Goal: Task Accomplishment & Management: Manage account settings

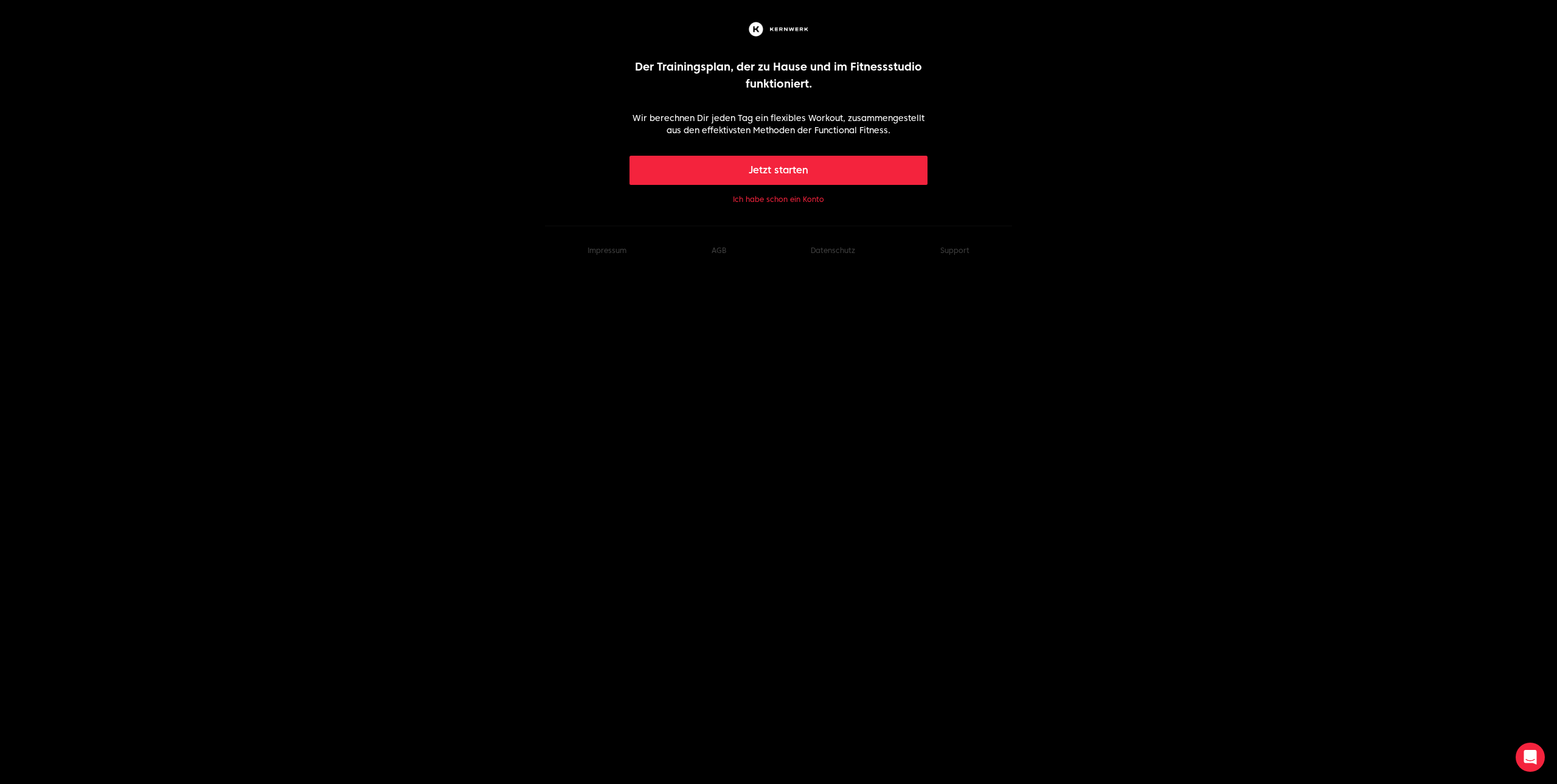
click at [808, 202] on button "Ich habe schon ein Konto" at bounding box center [779, 199] width 91 height 10
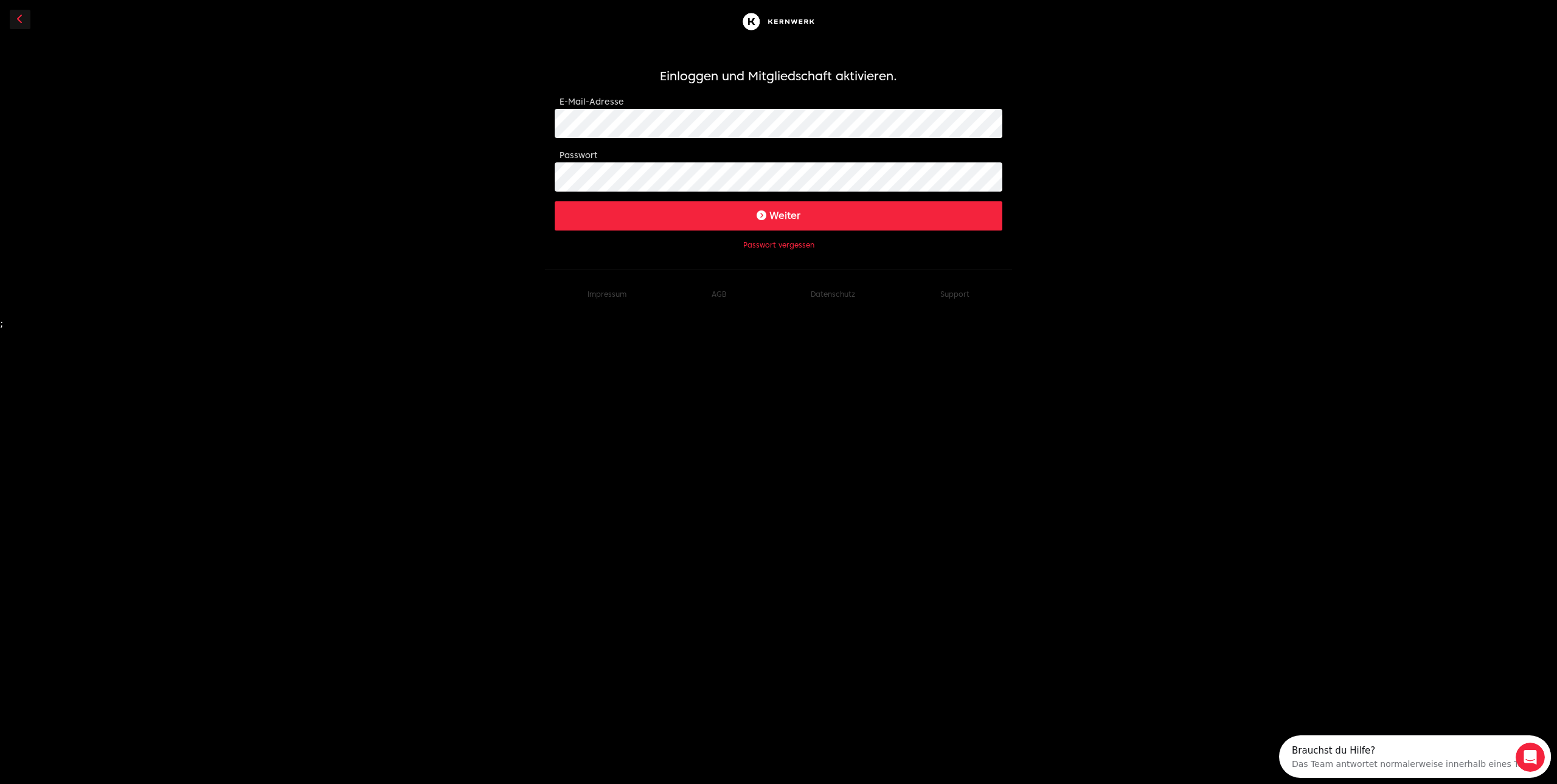
click at [777, 219] on button "Weiter" at bounding box center [779, 216] width 448 height 29
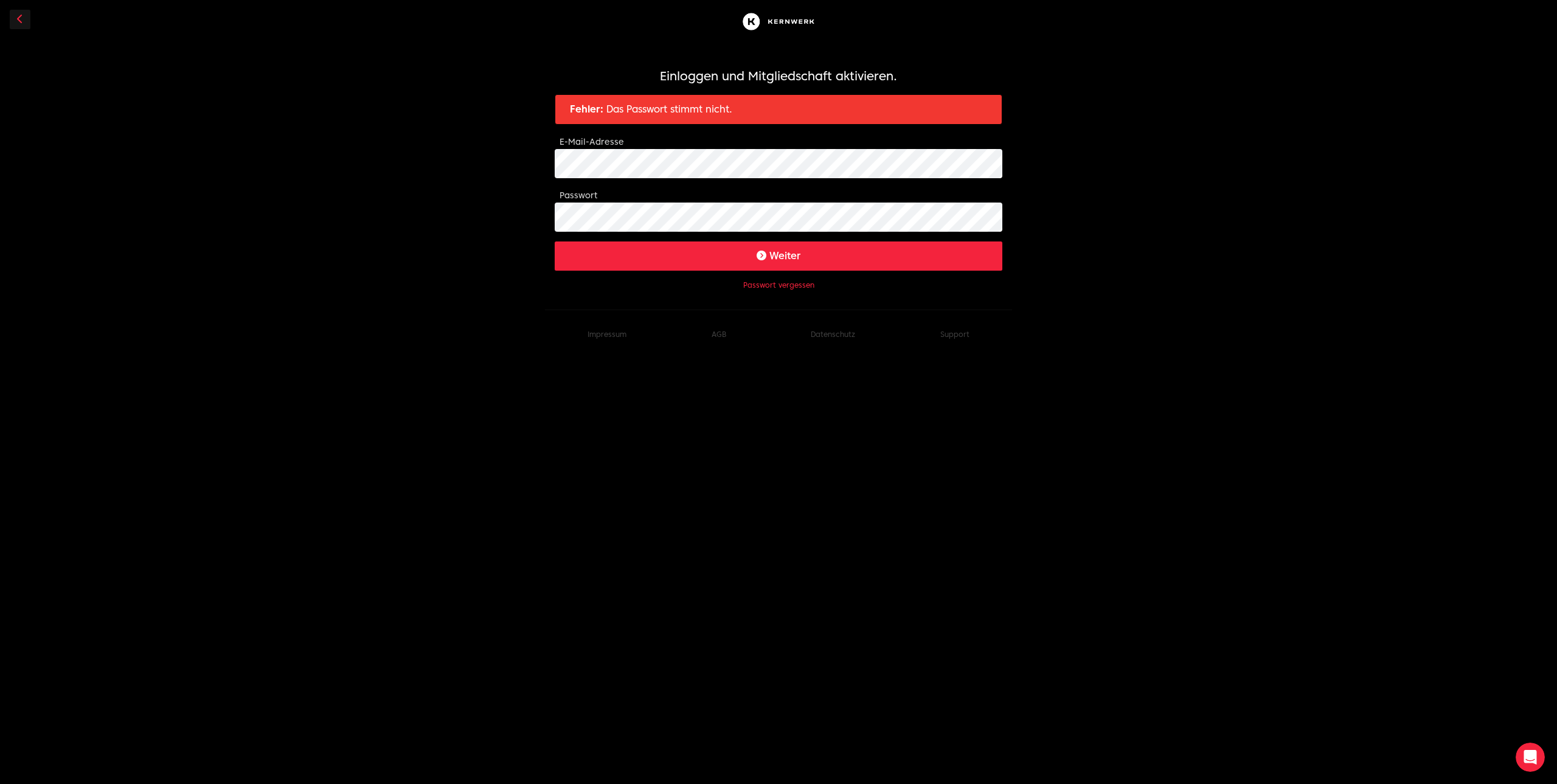
click at [757, 262] on button "Weiter" at bounding box center [779, 256] width 448 height 29
click at [710, 257] on button "Weiter" at bounding box center [779, 256] width 448 height 29
click at [767, 281] on button "Passwort vergessen" at bounding box center [779, 285] width 71 height 10
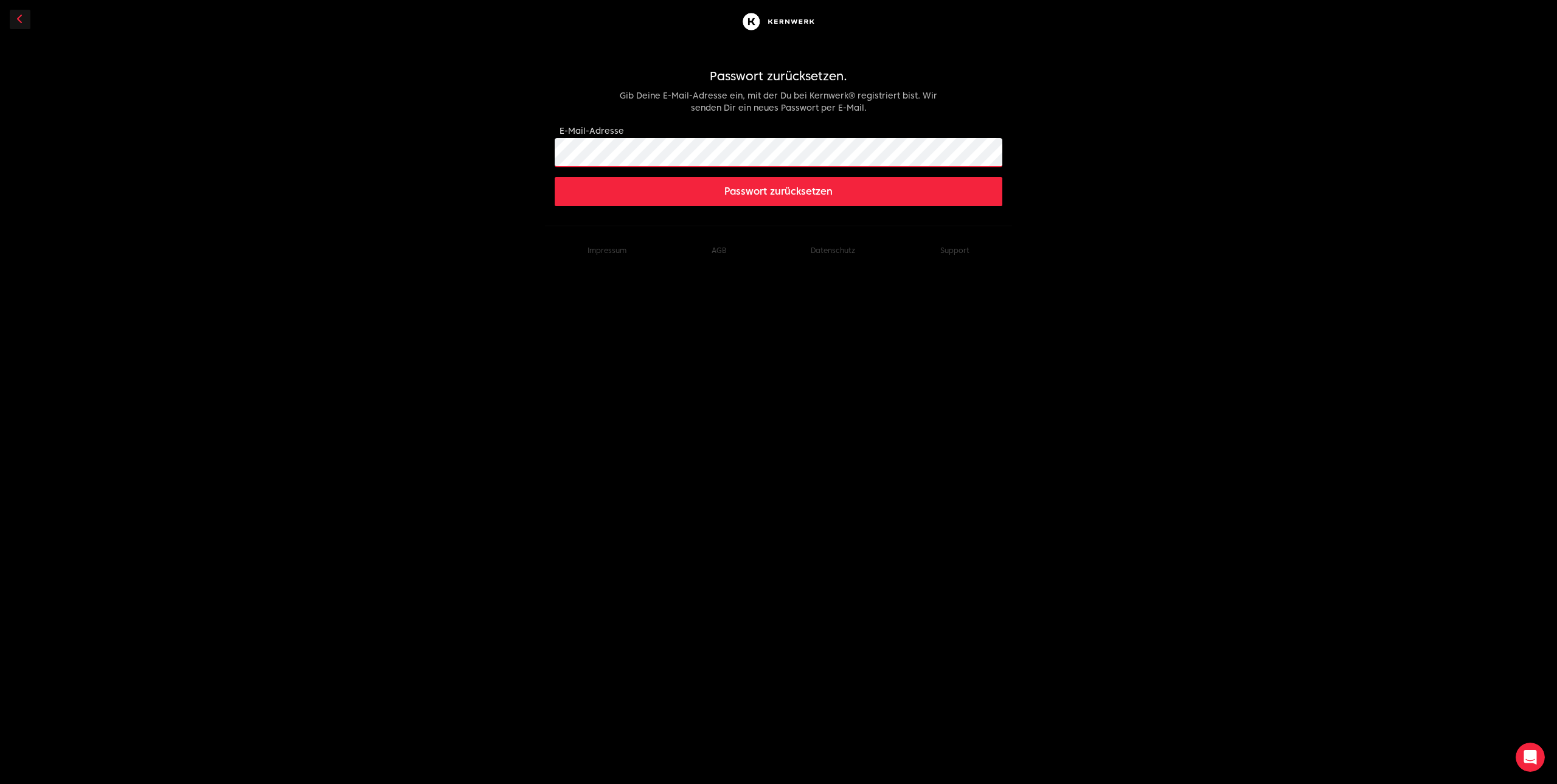
click button "Passwort zurücksetzen" at bounding box center [779, 191] width 448 height 29
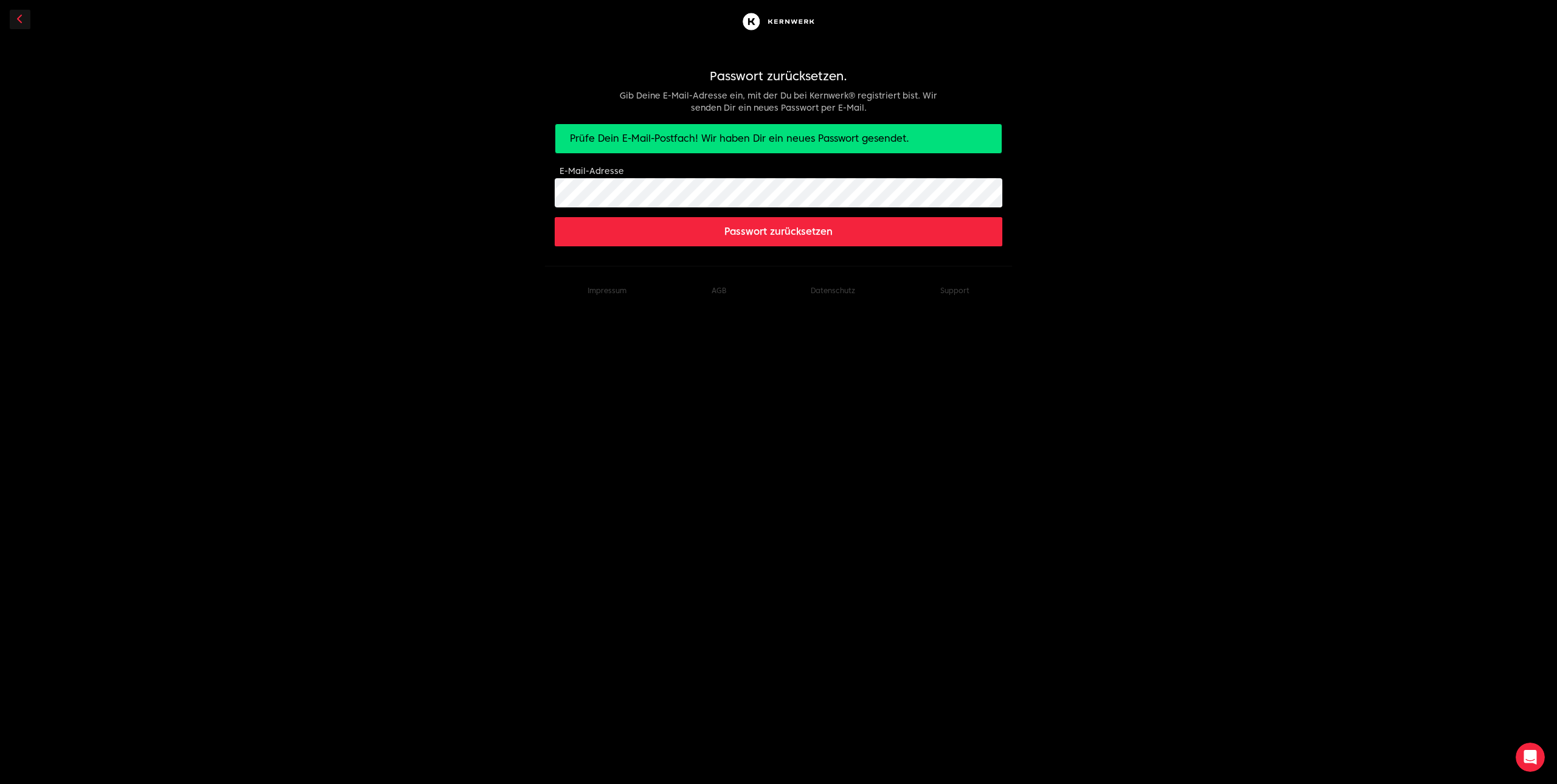
click at [683, 231] on button "Passwort zurücksetzen" at bounding box center [779, 231] width 448 height 29
click at [748, 17] on img at bounding box center [779, 21] width 78 height 24
click at [22, 22] on icon at bounding box center [20, 19] width 6 height 10
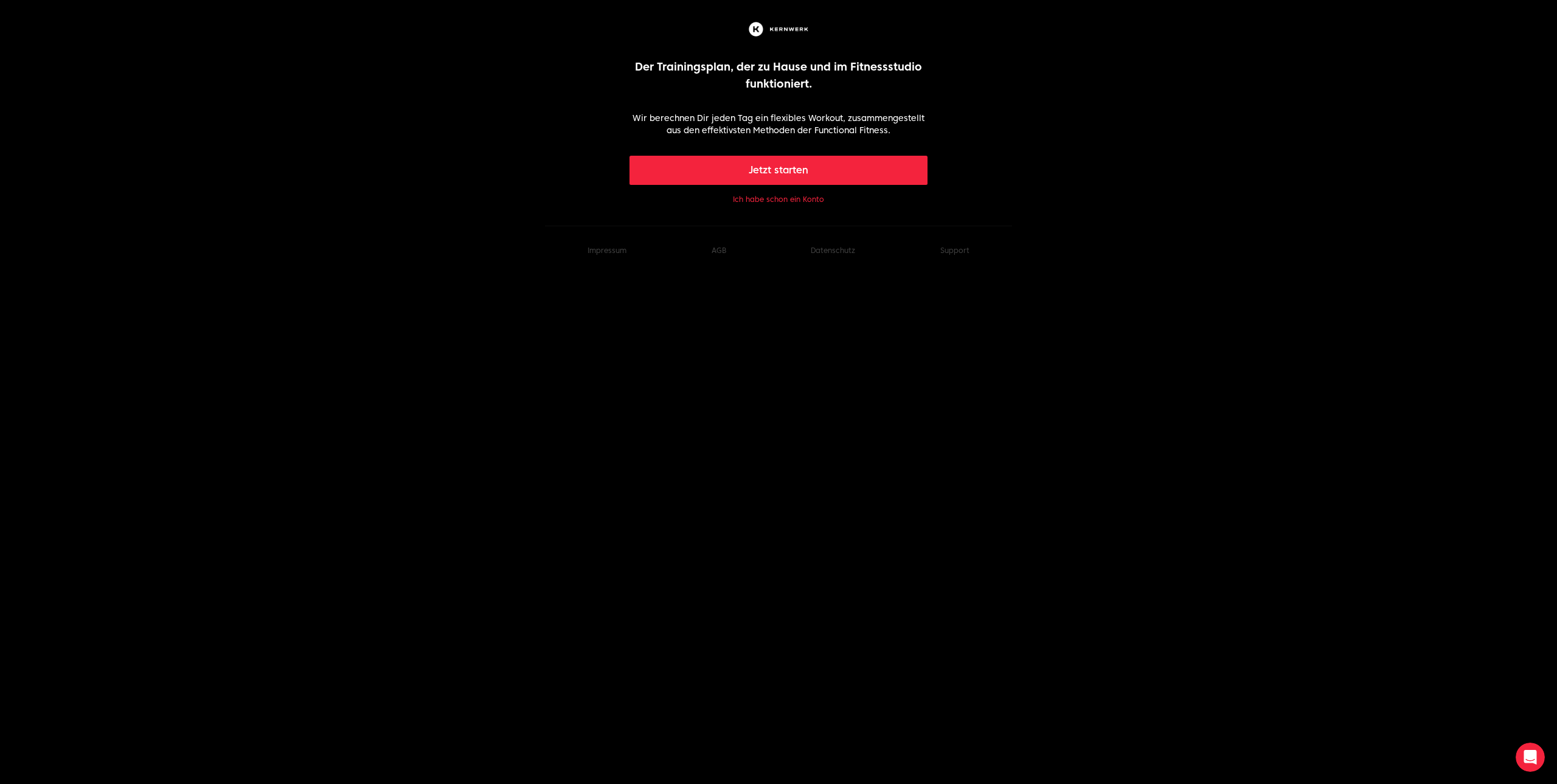
click at [764, 197] on button "Ich habe schon ein Konto" at bounding box center [779, 199] width 91 height 10
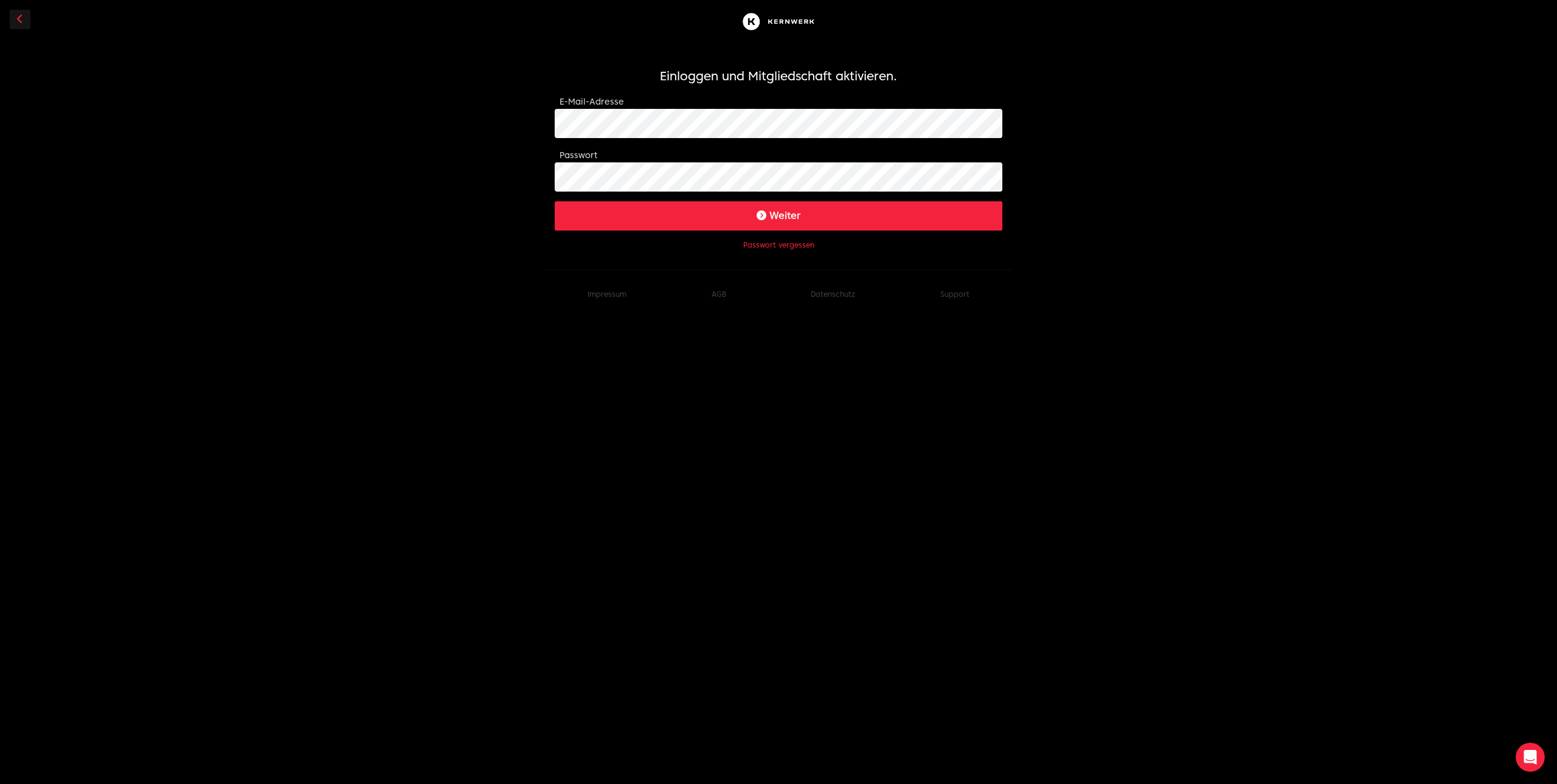
click at [701, 221] on button "Weiter" at bounding box center [779, 216] width 448 height 29
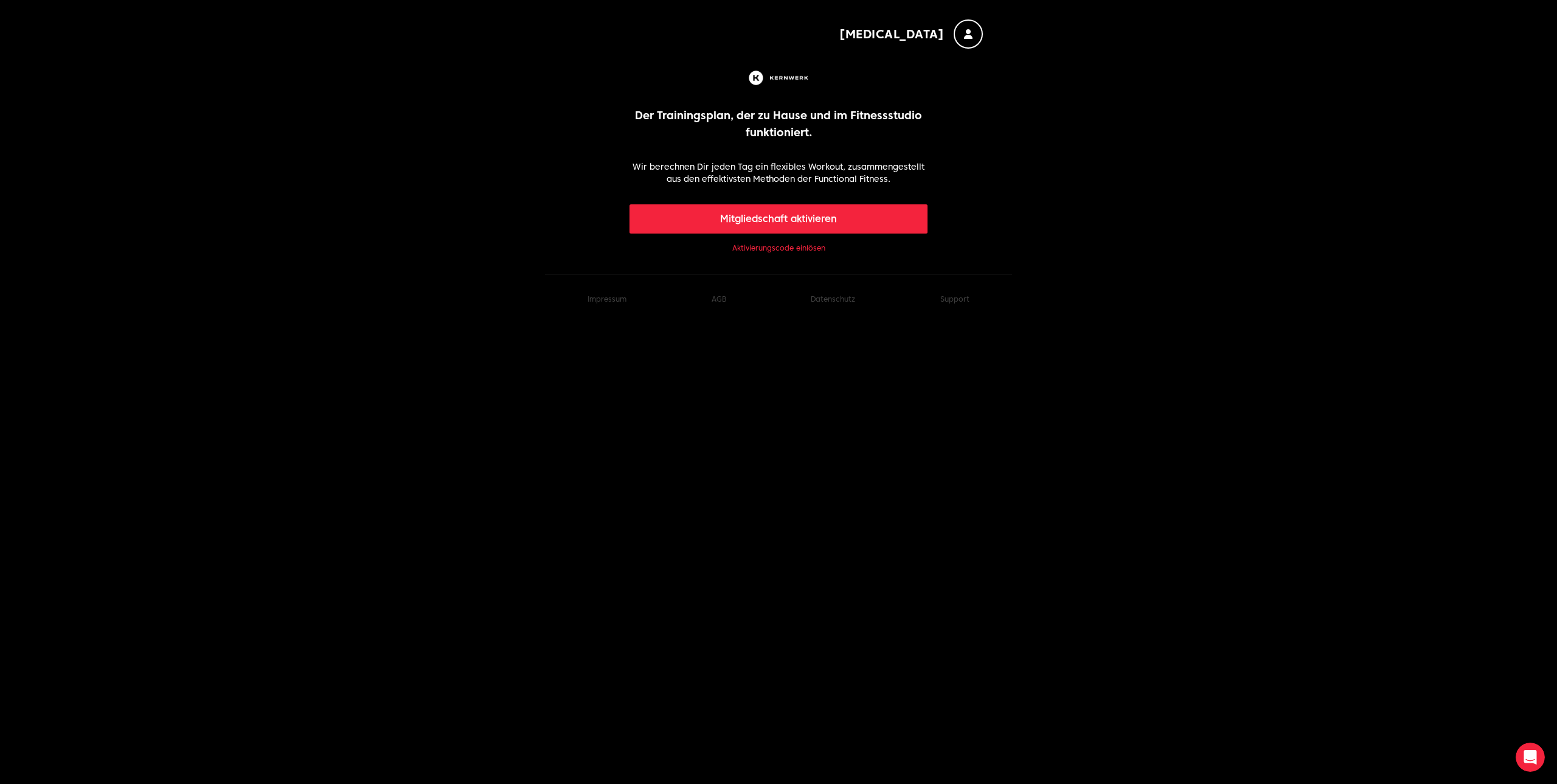
click at [773, 247] on link "Aktivierungscode einlösen" at bounding box center [779, 248] width 93 height 10
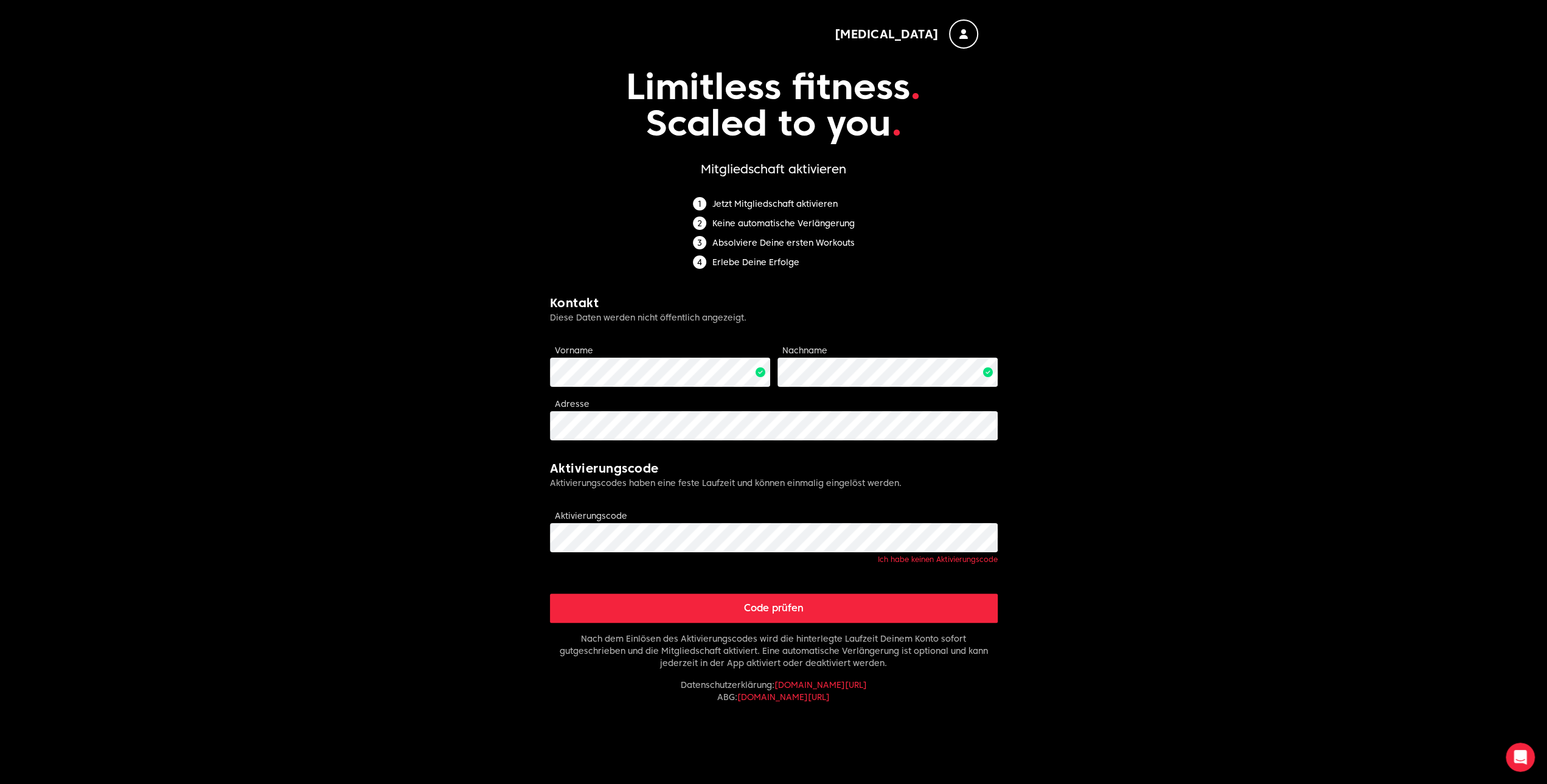
click at [933, 28] on span "[MEDICAL_DATA]" at bounding box center [887, 34] width 105 height 17
click at [898, 71] on button "Abmelden" at bounding box center [874, 65] width 48 height 15
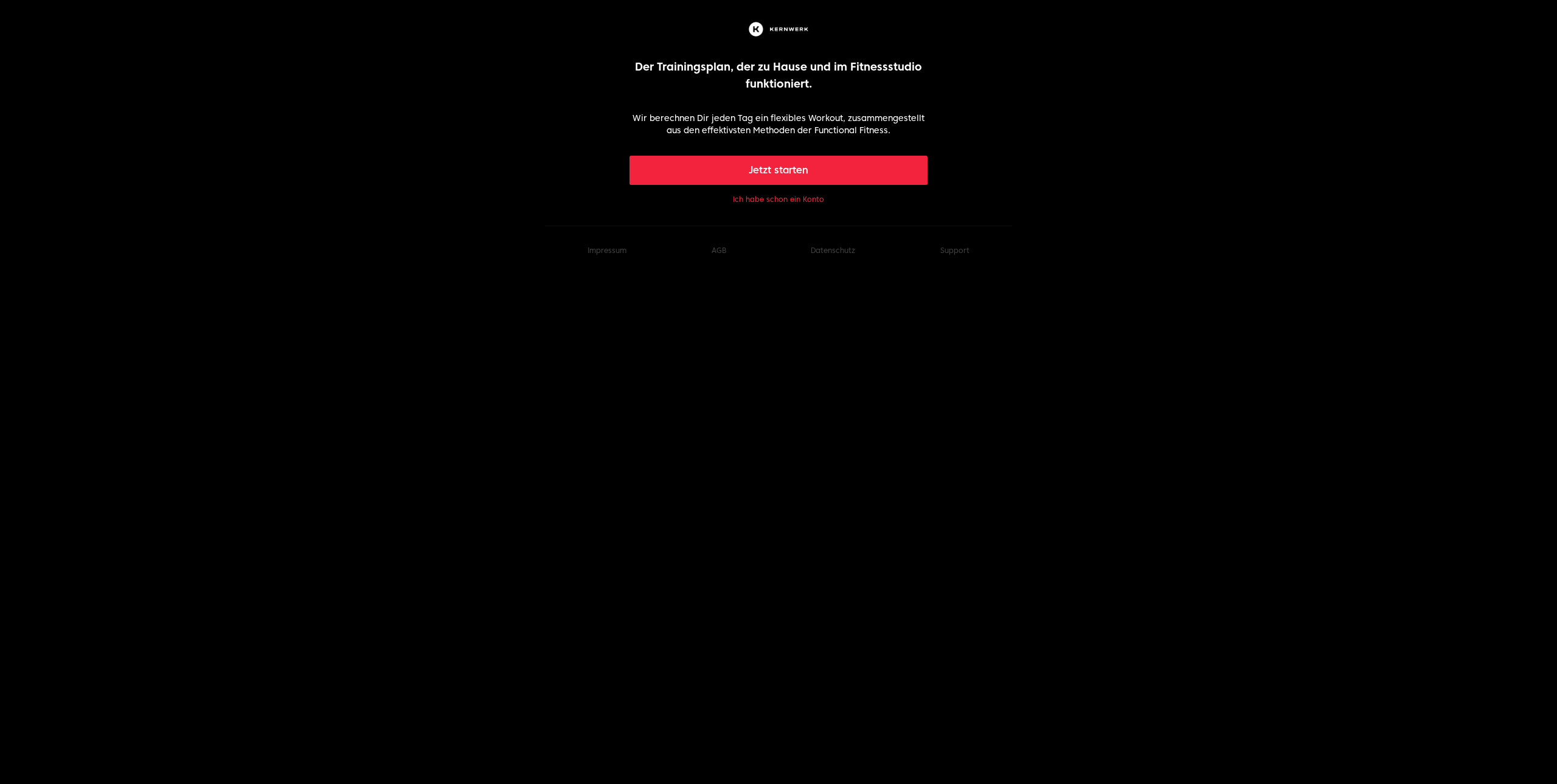
click at [785, 195] on button "Ich habe schon ein Konto" at bounding box center [779, 199] width 91 height 10
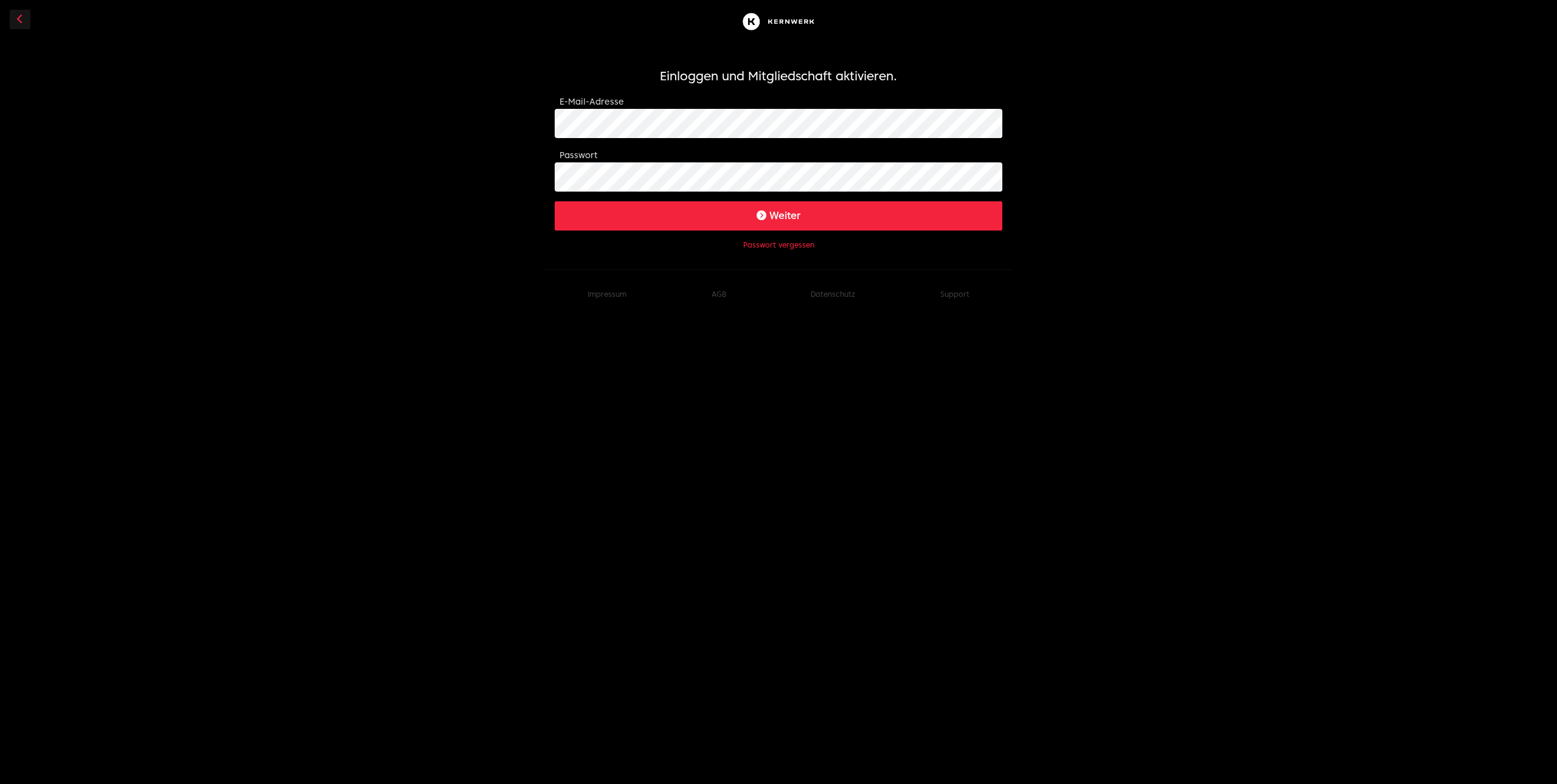
click at [659, 217] on button "Weiter" at bounding box center [779, 216] width 448 height 29
